Goal: Task Accomplishment & Management: Use online tool/utility

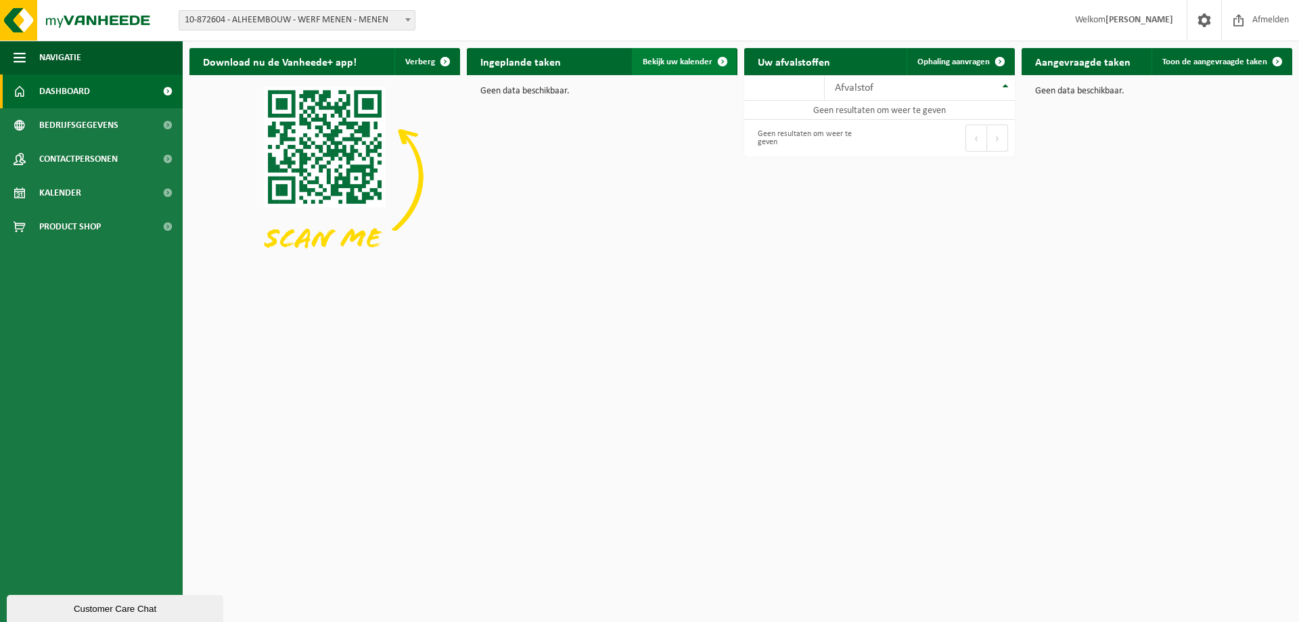
click at [716, 65] on span at bounding box center [722, 61] width 27 height 27
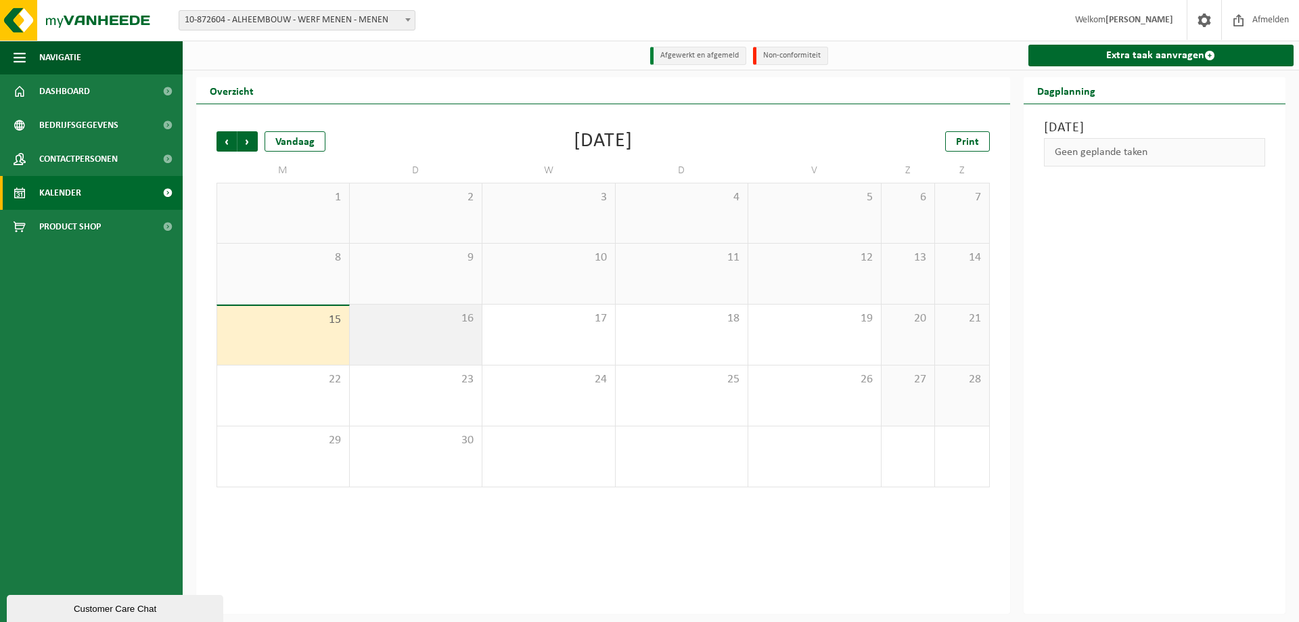
click at [397, 331] on div "16" at bounding box center [416, 334] width 133 height 60
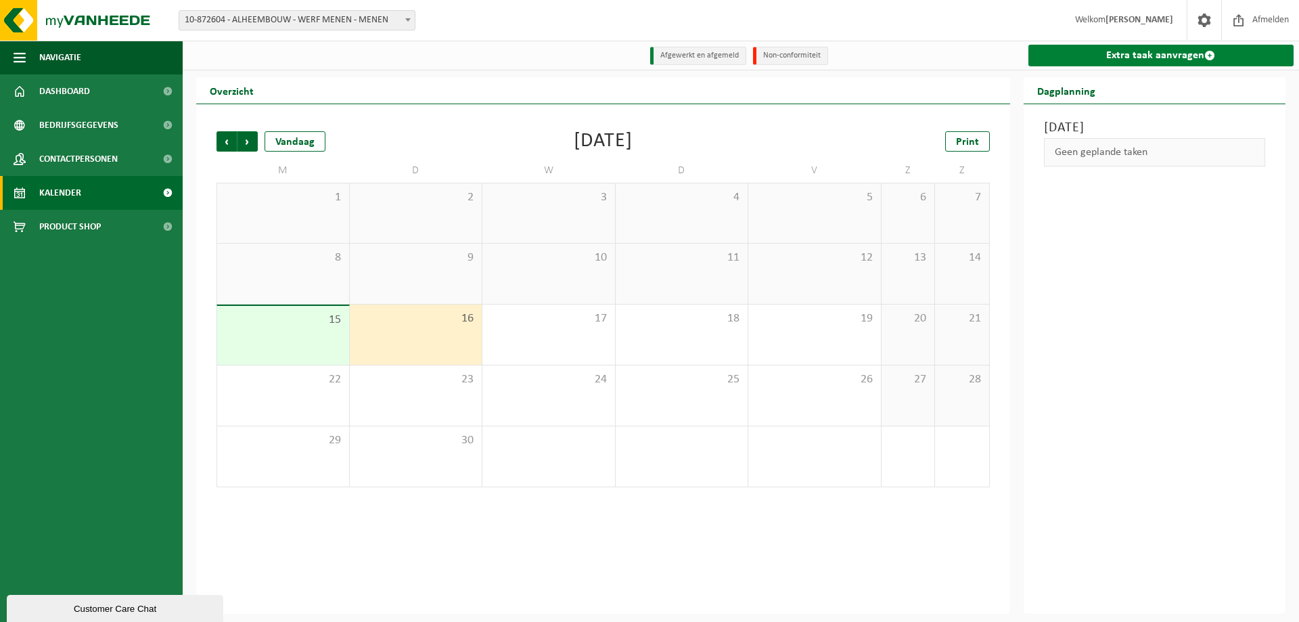
click at [1127, 53] on link "Extra taak aanvragen" at bounding box center [1161, 56] width 266 height 22
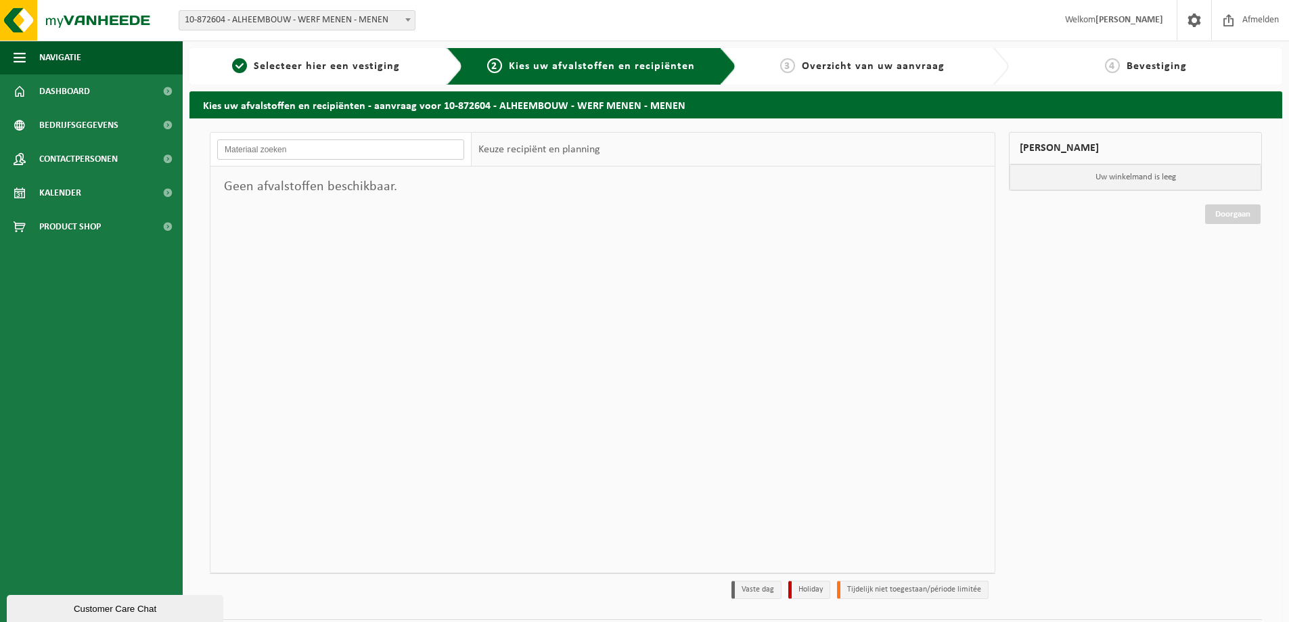
click at [339, 152] on input "text" at bounding box center [340, 149] width 247 height 20
click at [269, 18] on span "10-872604 - ALHEEMBOUW - WERF MENEN - MENEN" at bounding box center [296, 20] width 235 height 19
click at [72, 64] on span "Navigatie" at bounding box center [60, 58] width 42 height 34
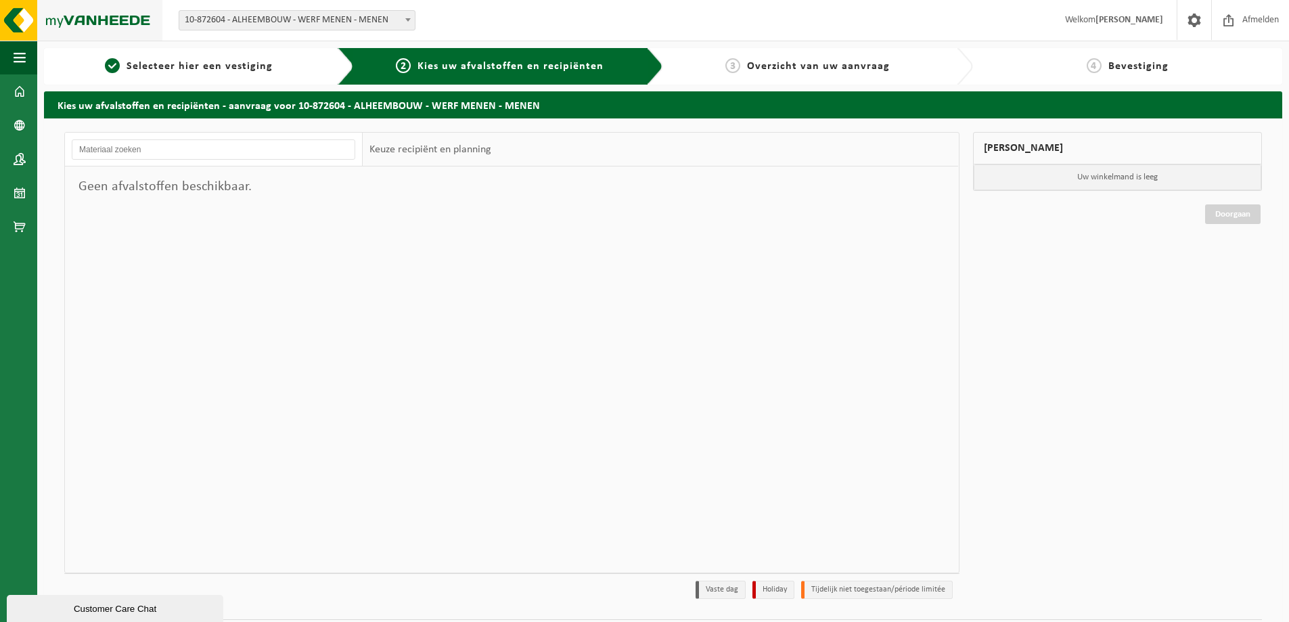
click at [11, 12] on img at bounding box center [81, 20] width 162 height 41
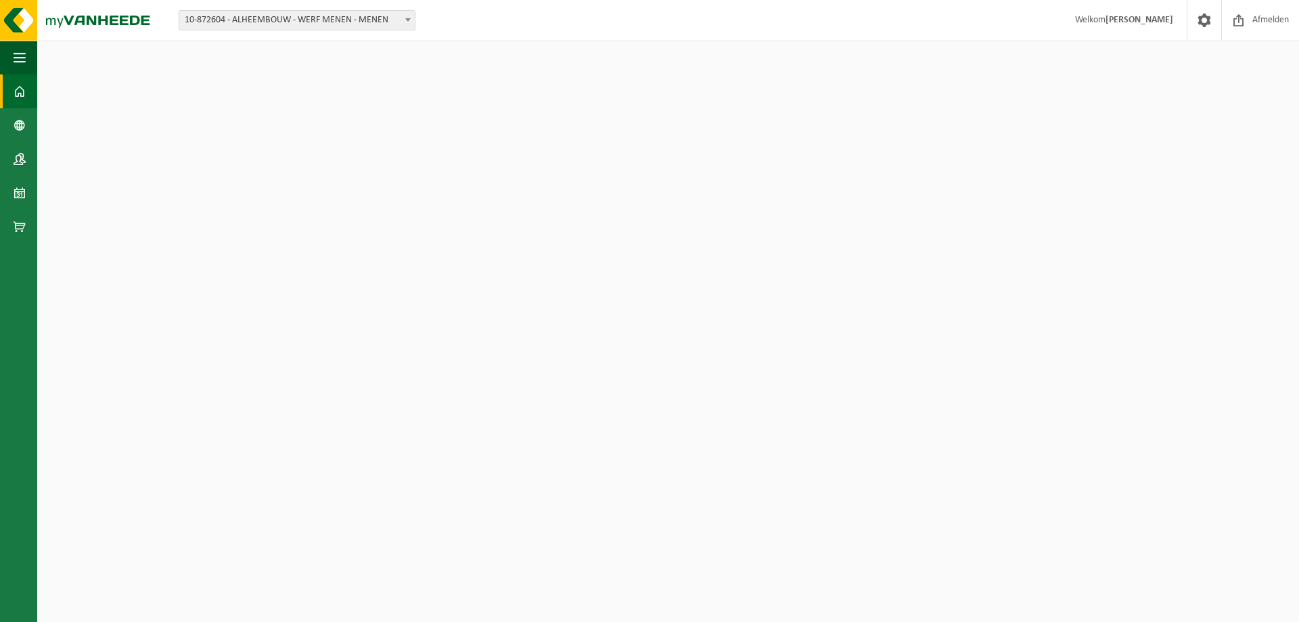
click at [385, 20] on span "10-872604 - ALHEEMBOUW - WERF MENEN - MENEN" at bounding box center [296, 20] width 235 height 19
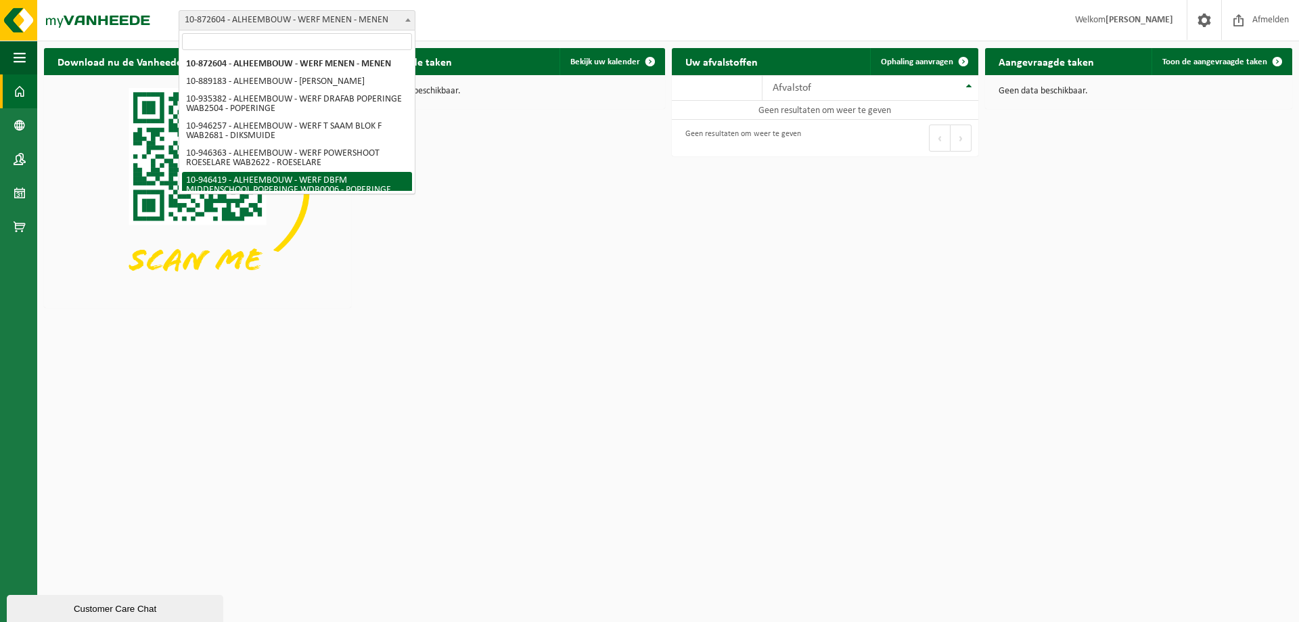
scroll to position [89, 0]
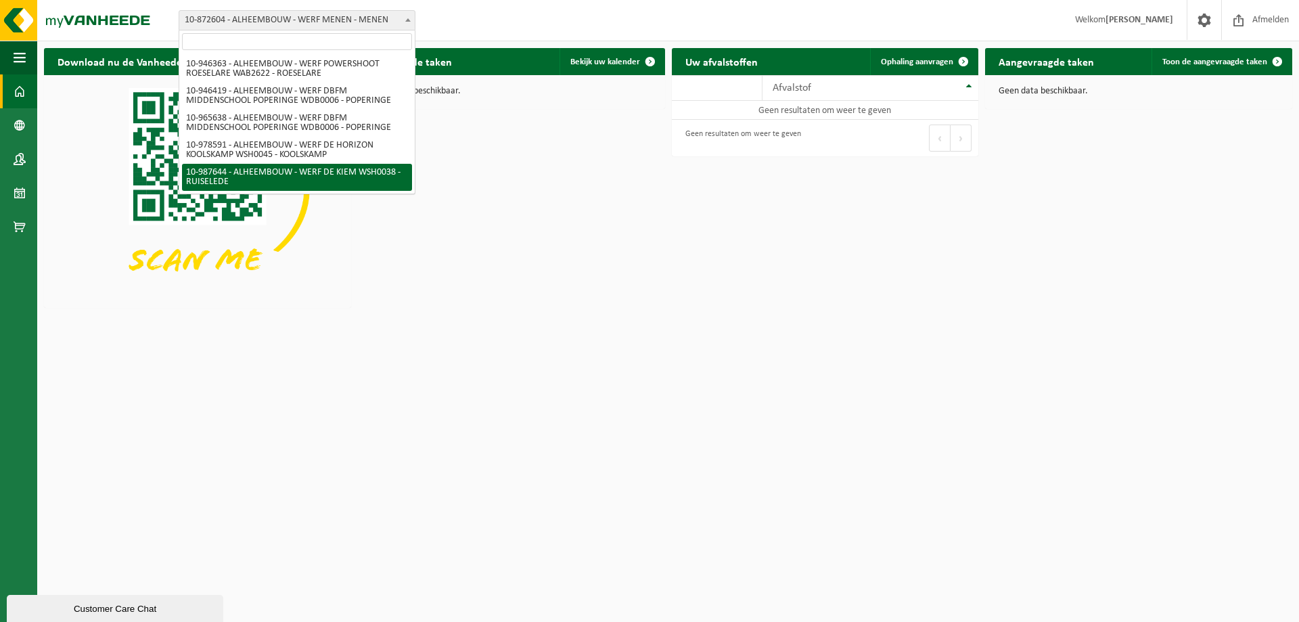
select select "167293"
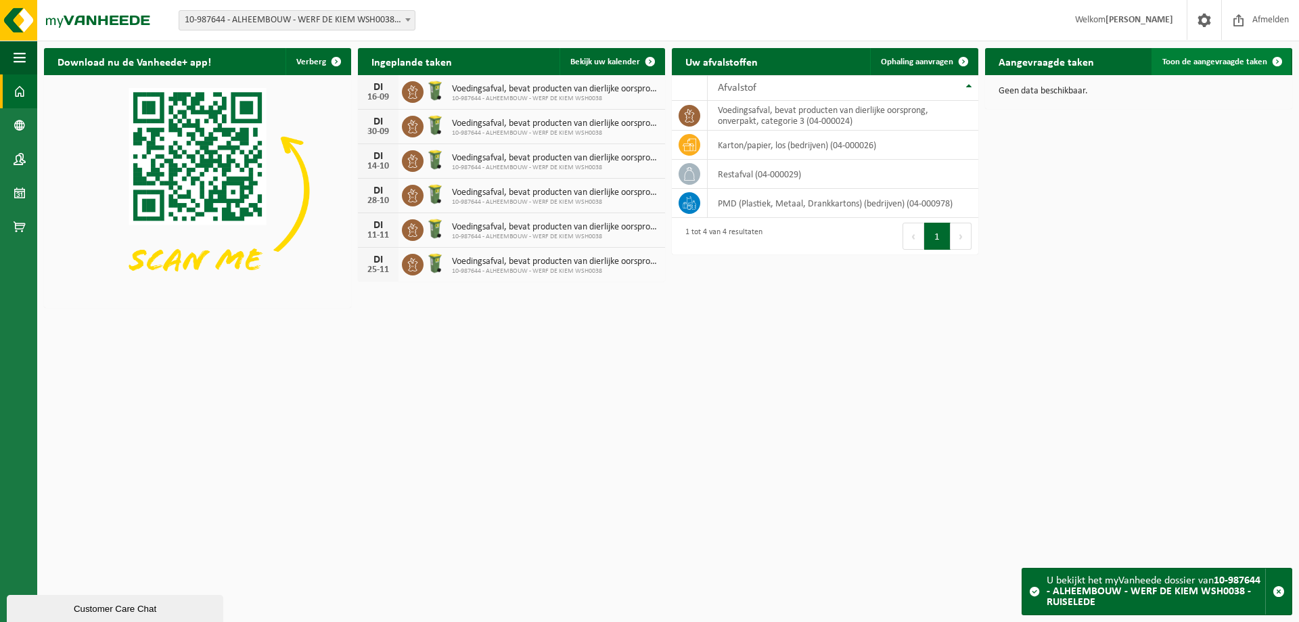
click at [1266, 64] on span at bounding box center [1277, 61] width 27 height 27
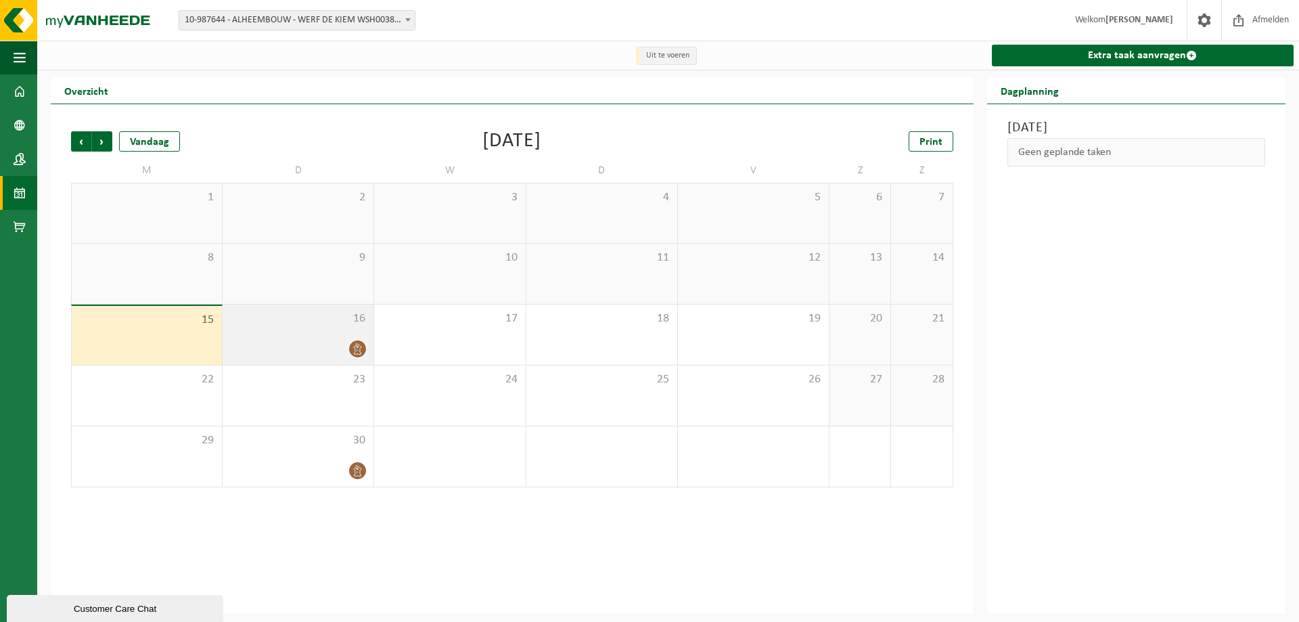
click at [320, 342] on div at bounding box center [297, 349] width 137 height 18
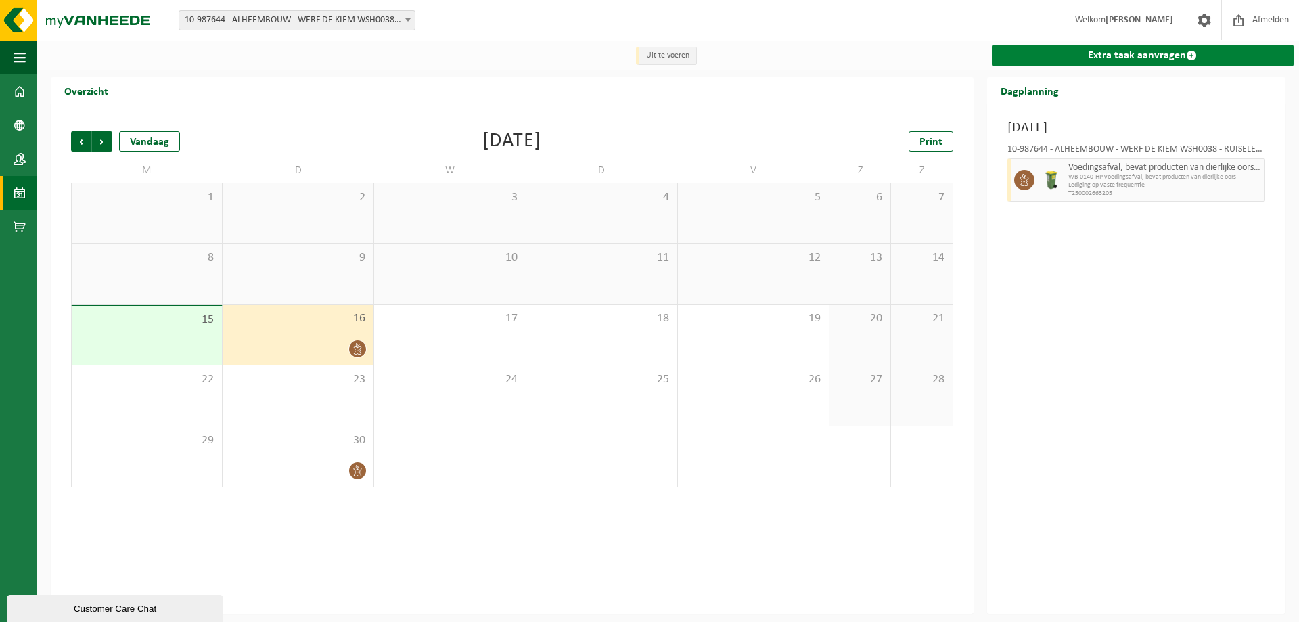
click at [1106, 66] on div "Extra taak aanvragen" at bounding box center [1141, 55] width 315 height 29
click at [1106, 61] on link "Extra taak aanvragen" at bounding box center [1143, 56] width 302 height 22
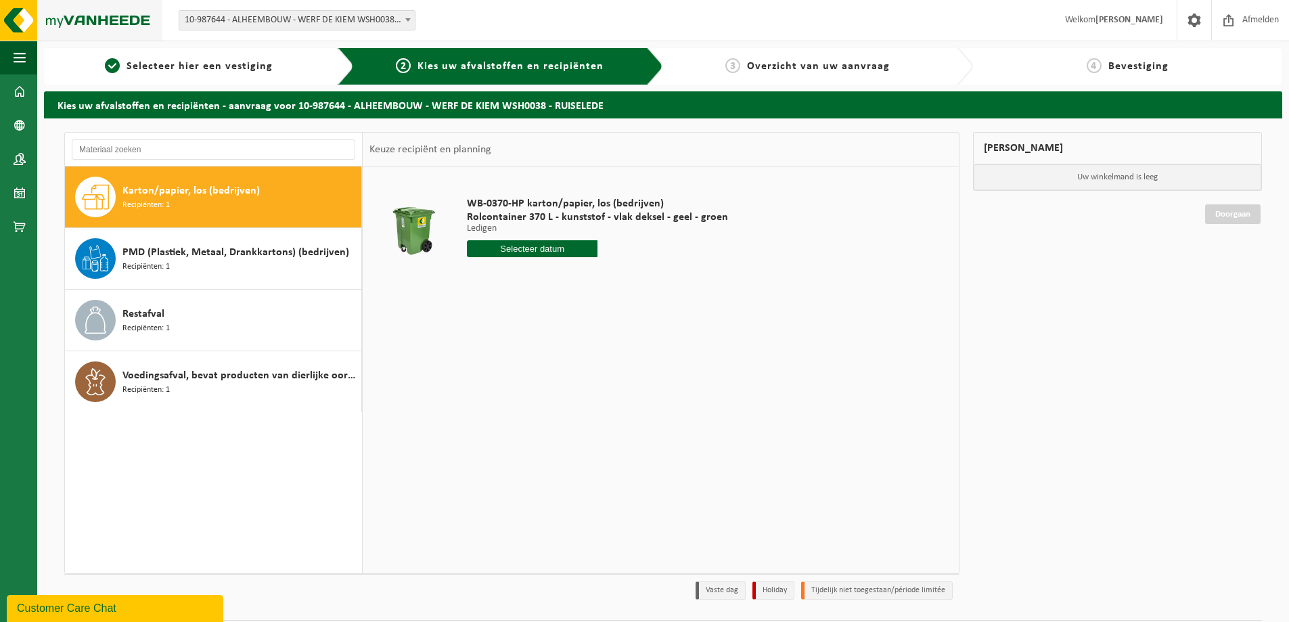
click at [117, 24] on img at bounding box center [81, 20] width 162 height 41
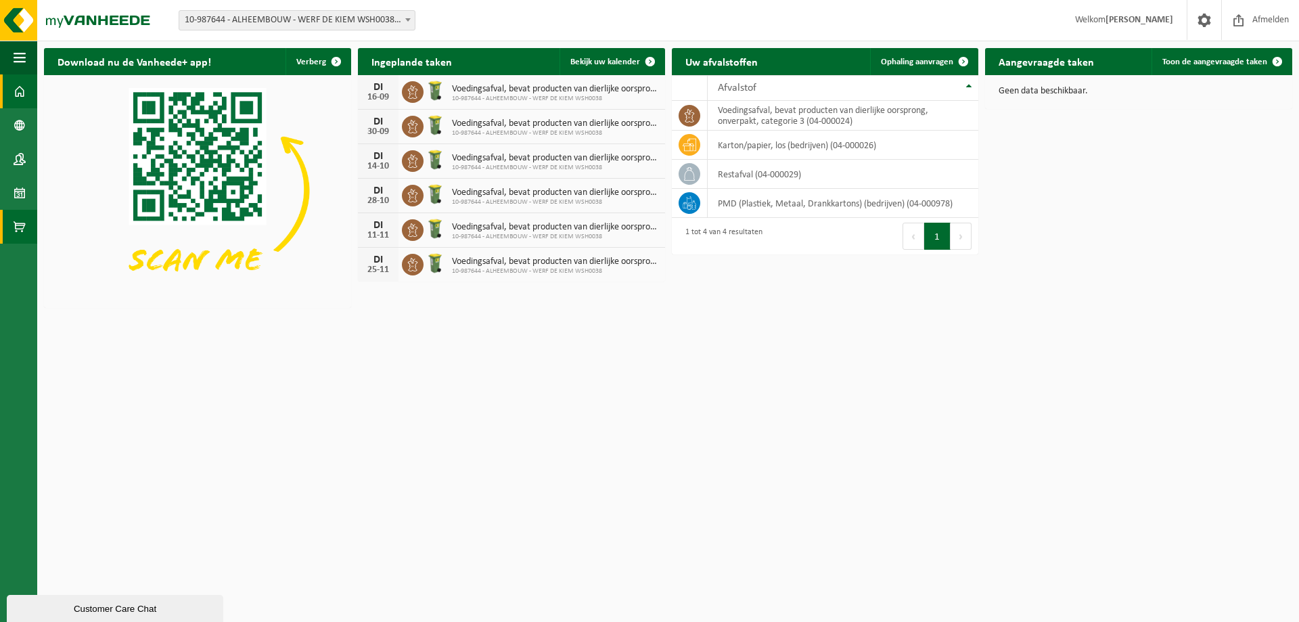
click at [22, 219] on span at bounding box center [20, 227] width 12 height 34
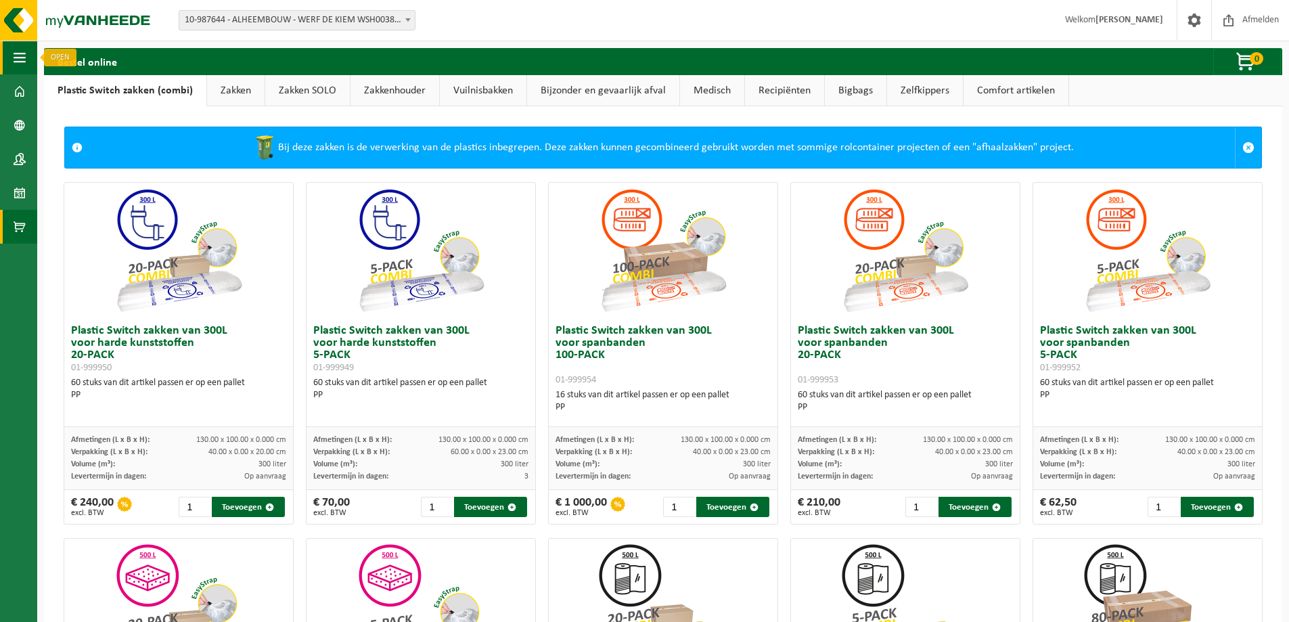
click at [28, 43] on button "Navigatie" at bounding box center [18, 58] width 37 height 34
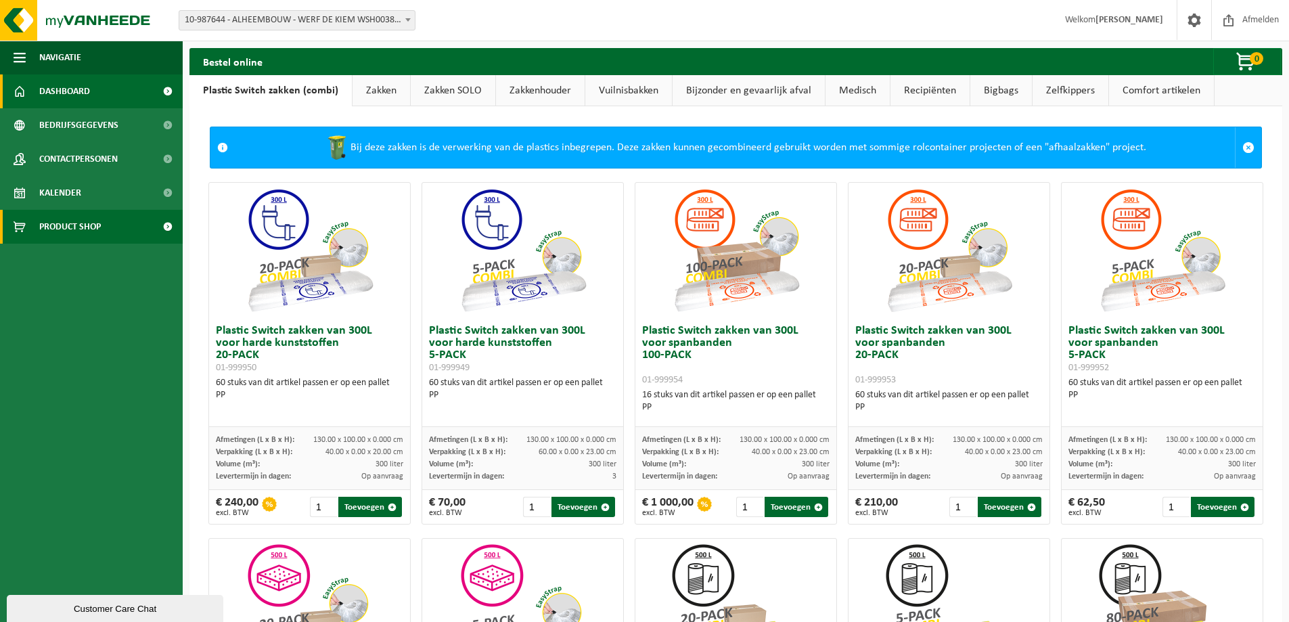
click at [58, 83] on span "Dashboard" at bounding box center [64, 91] width 51 height 34
